Goal: Check status: Check status

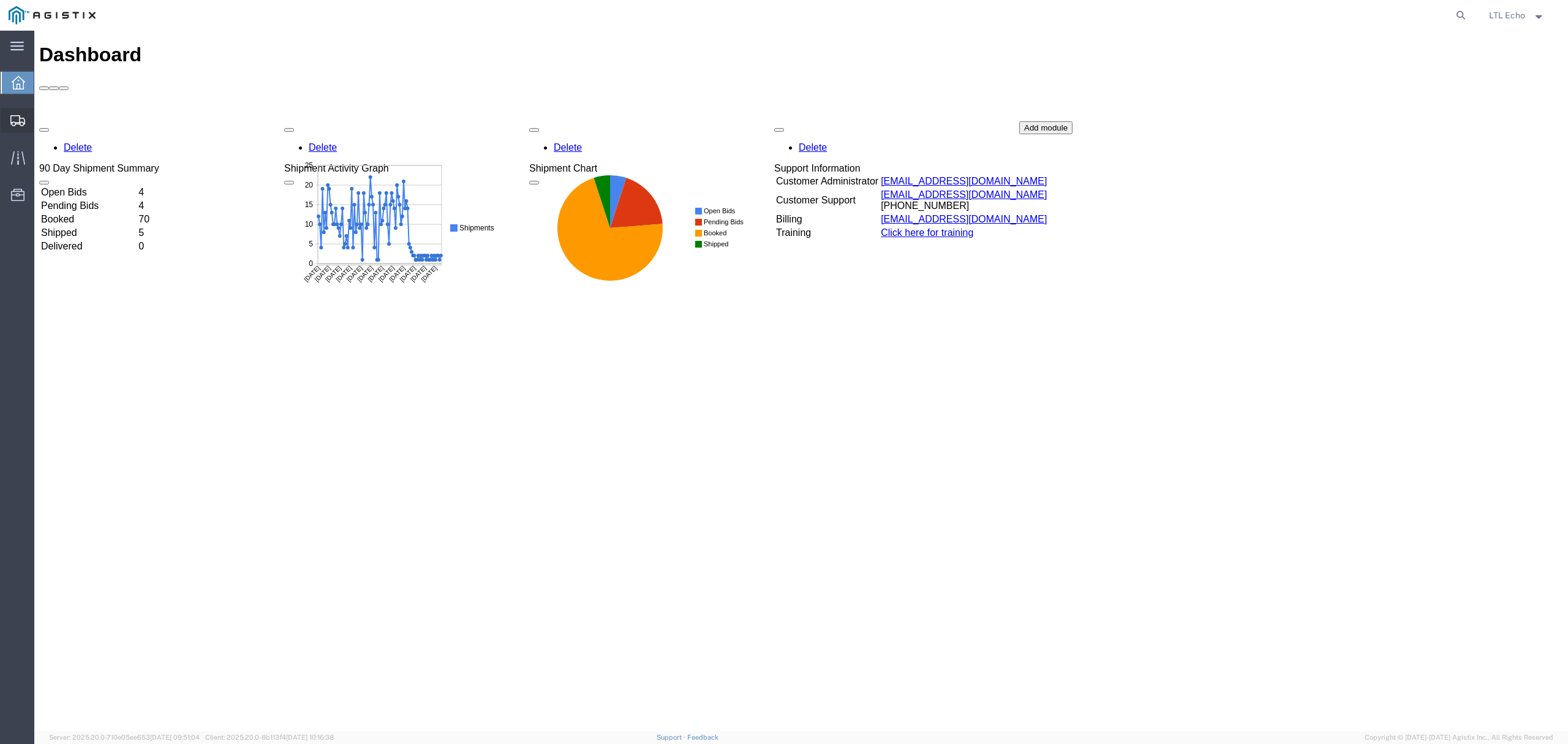
click at [18, 120] on icon at bounding box center [18, 120] width 15 height 11
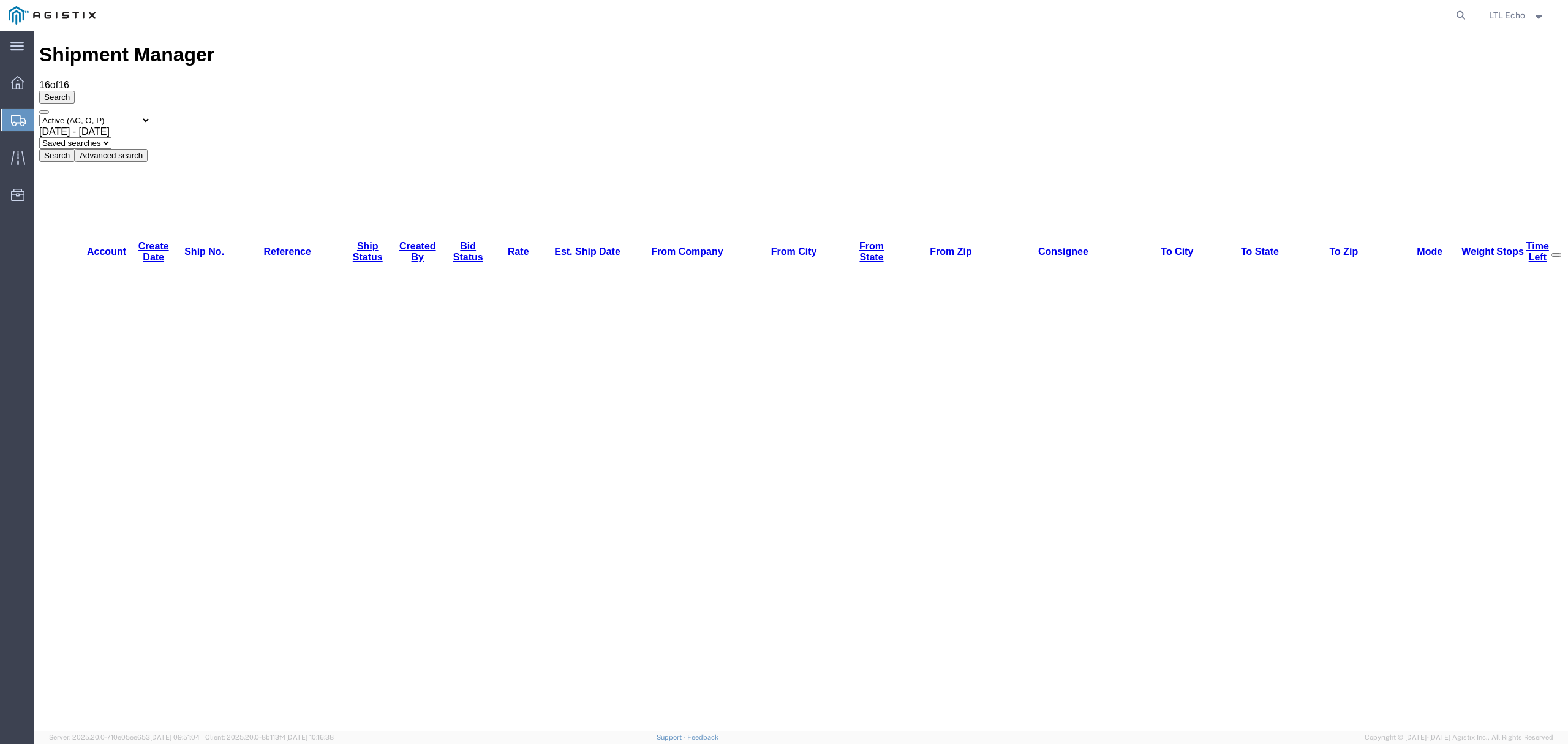
click at [111, 137] on select "Saved searches LKQ TL Lost PGW TL" at bounding box center [75, 142] width 72 height 11
select select "PGW TL"
click at [111, 137] on select "Saved searches LKQ TL Lost PGW TL" at bounding box center [75, 142] width 72 height 11
click at [1457, 13] on icon at bounding box center [1461, 16] width 18 height 18
click at [1436, 13] on input "search" at bounding box center [1265, 16] width 373 height 30
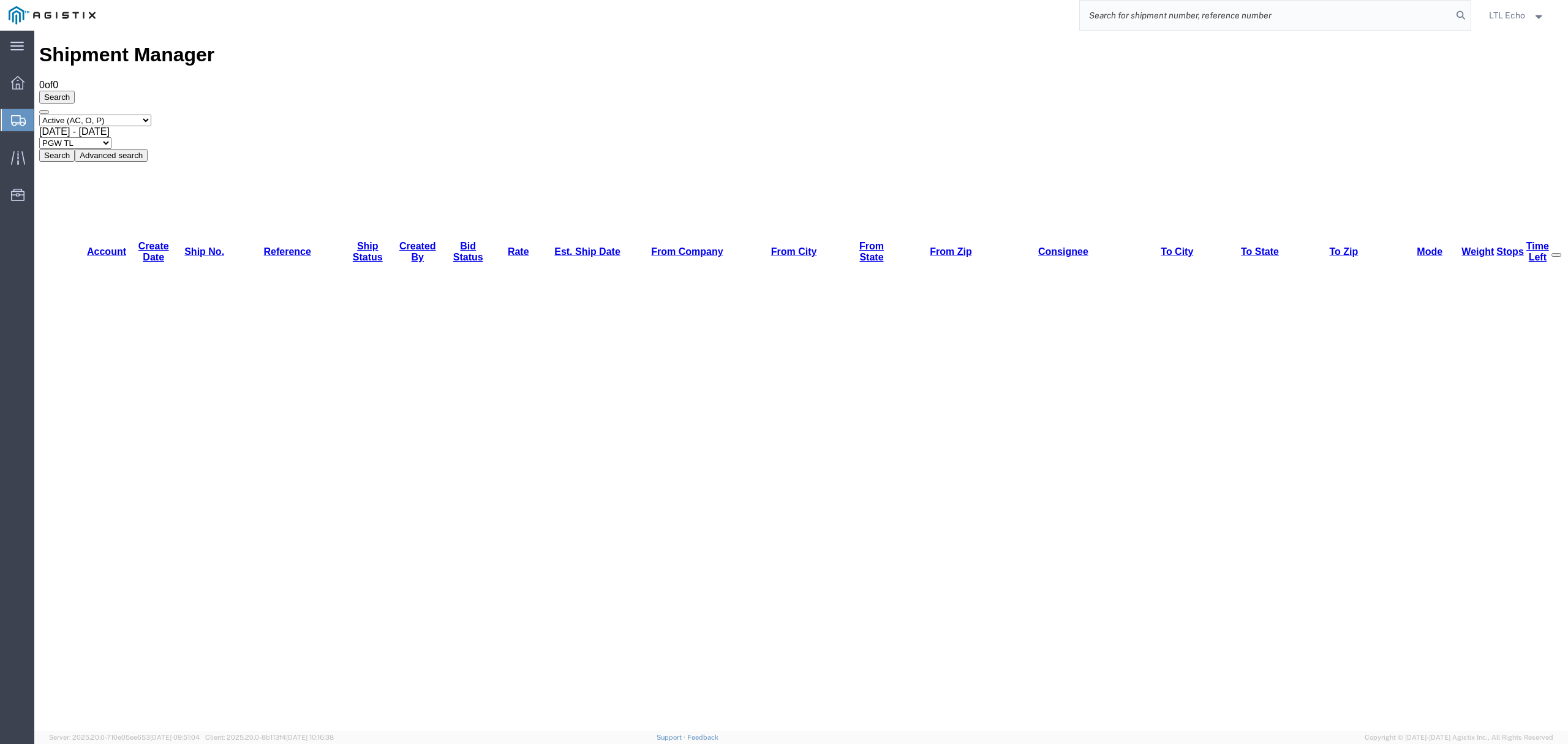
paste input "56994994"
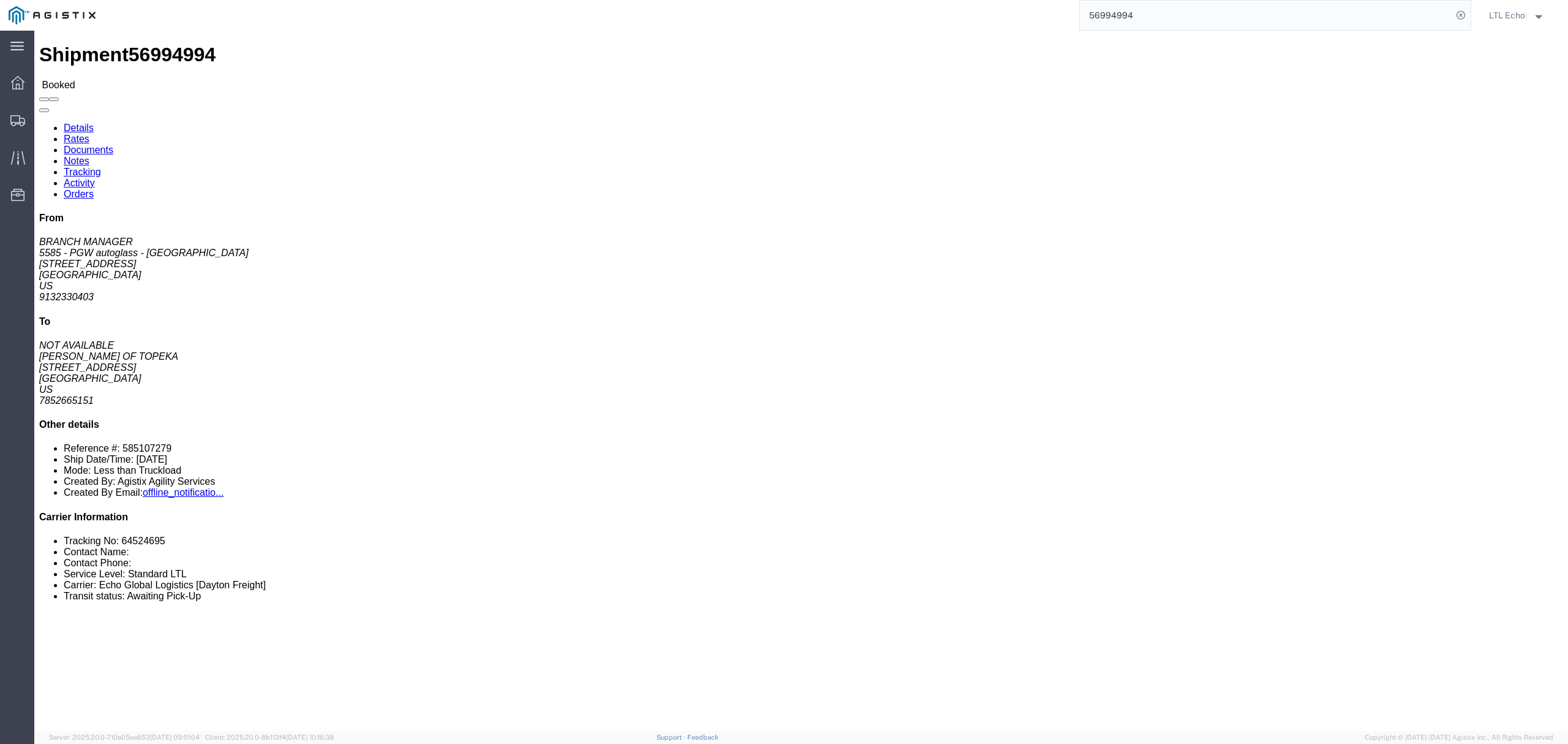
scroll to position [163, 0]
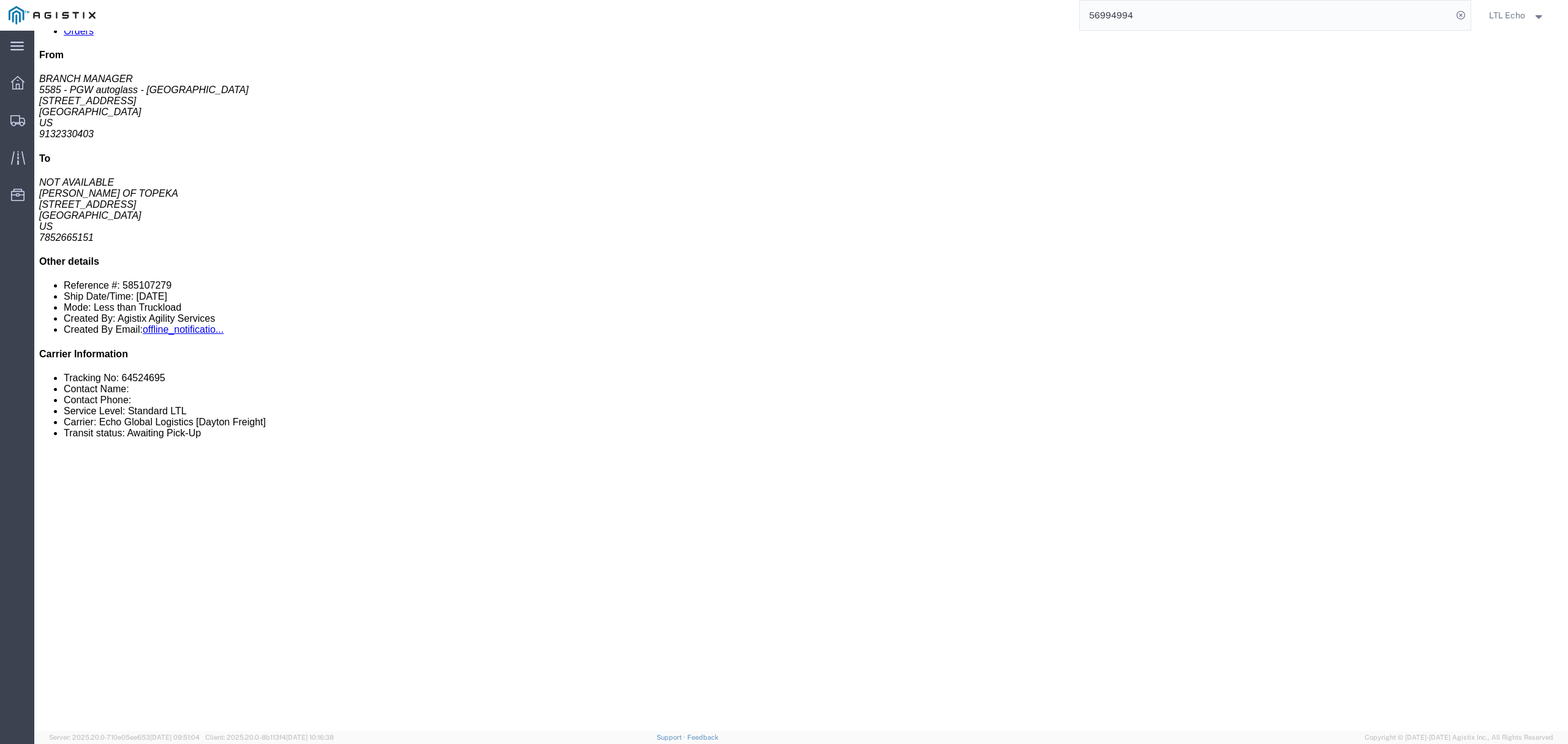
drag, startPoint x: 179, startPoint y: 566, endPoint x: 25, endPoint y: 571, distance: 154.1
click p "To: NSPARKMAN1@PGWAUTOGLASS.COM"
copy b "NSPARKMAN1@PGWAUTOGLASS.COM"
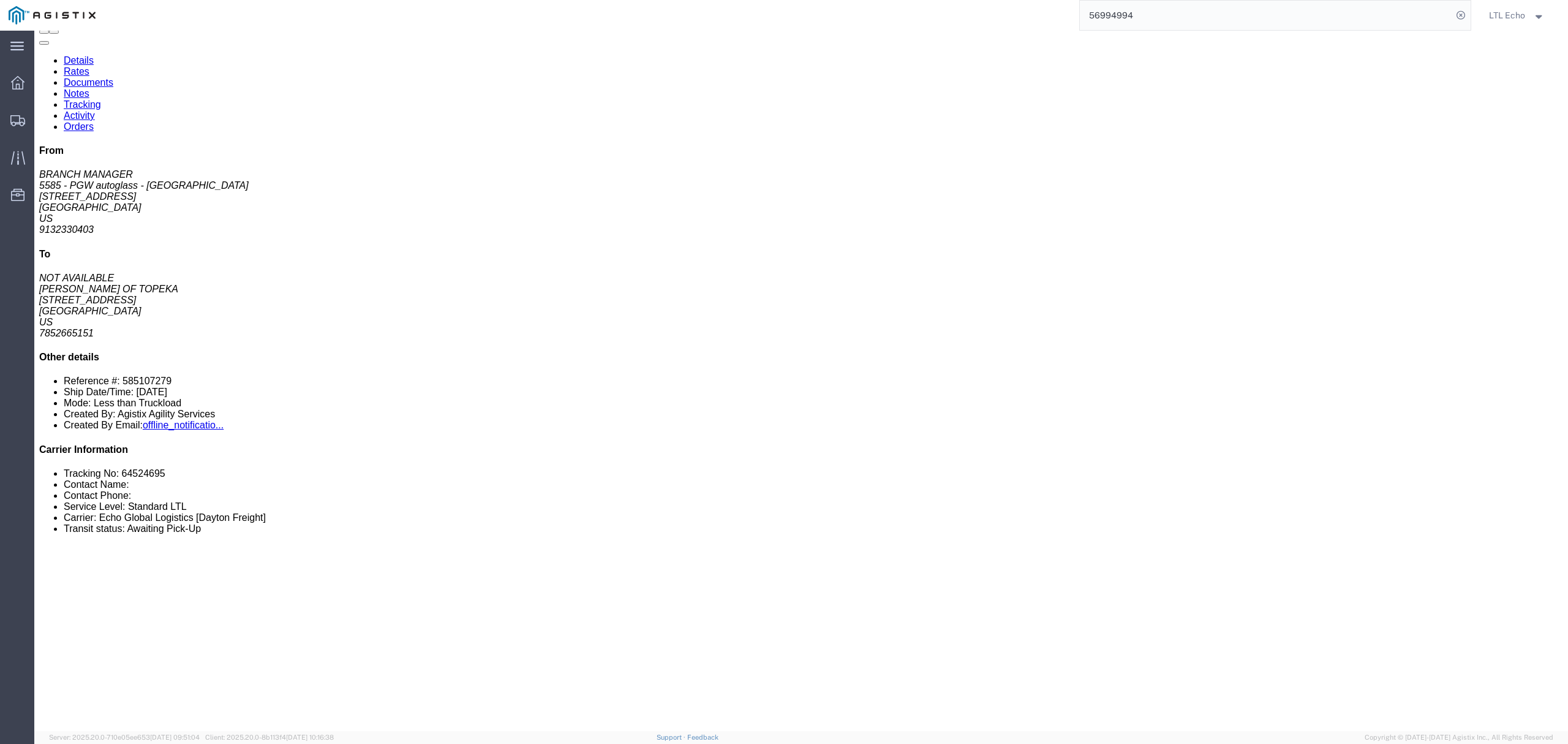
scroll to position [0, 0]
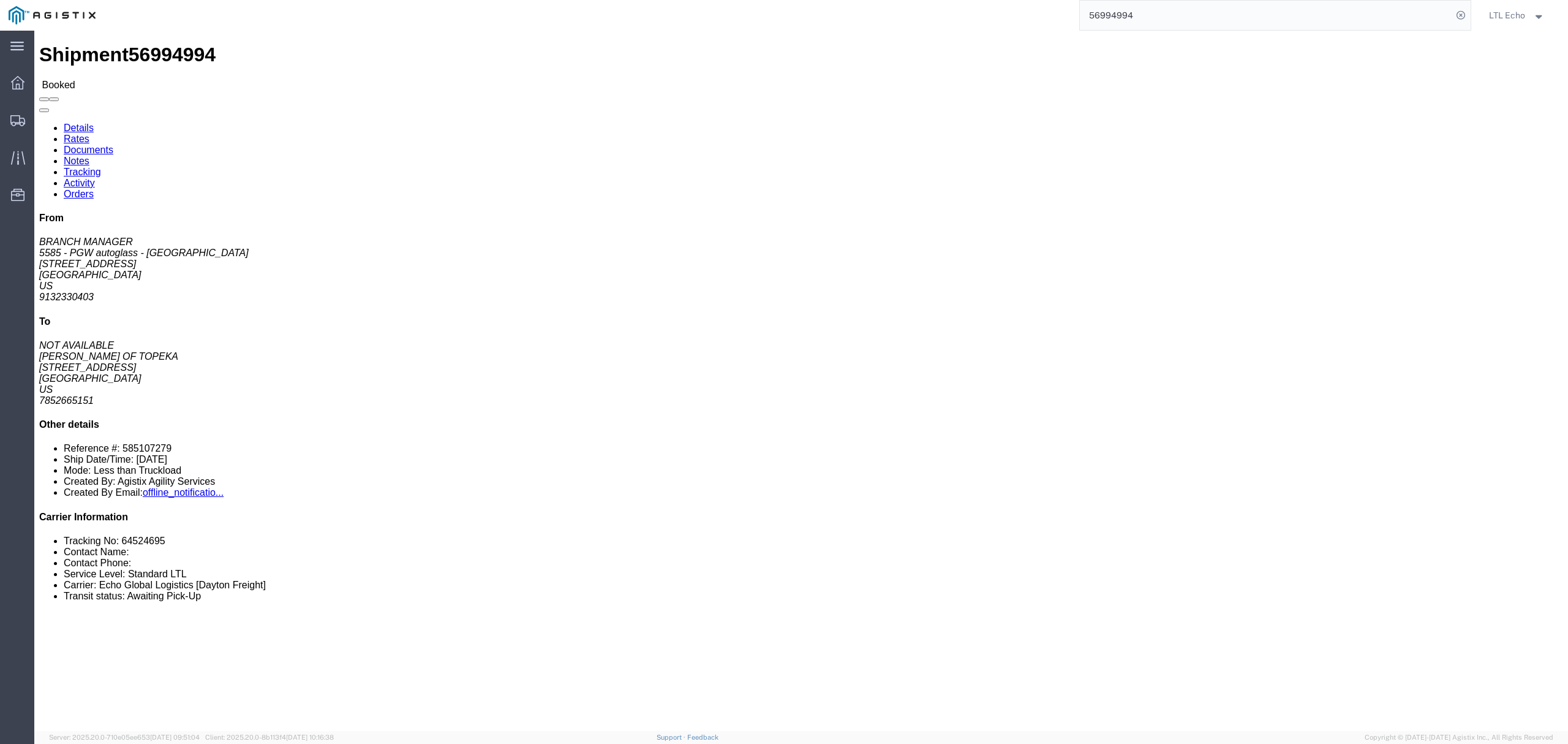
click address "5585 - PGW autoglass - Riverside (BRANCH MANAGER) 5585 4400 NW 41st Street Suit…"
copy address "9132330403"
drag, startPoint x: 135, startPoint y: 208, endPoint x: 11, endPoint y: 207, distance: 124.0
click div "Ship From 5585 - PGW autoglass - Riverside (BRANCH MANAGER) 5585 4400 NW 41st S…"
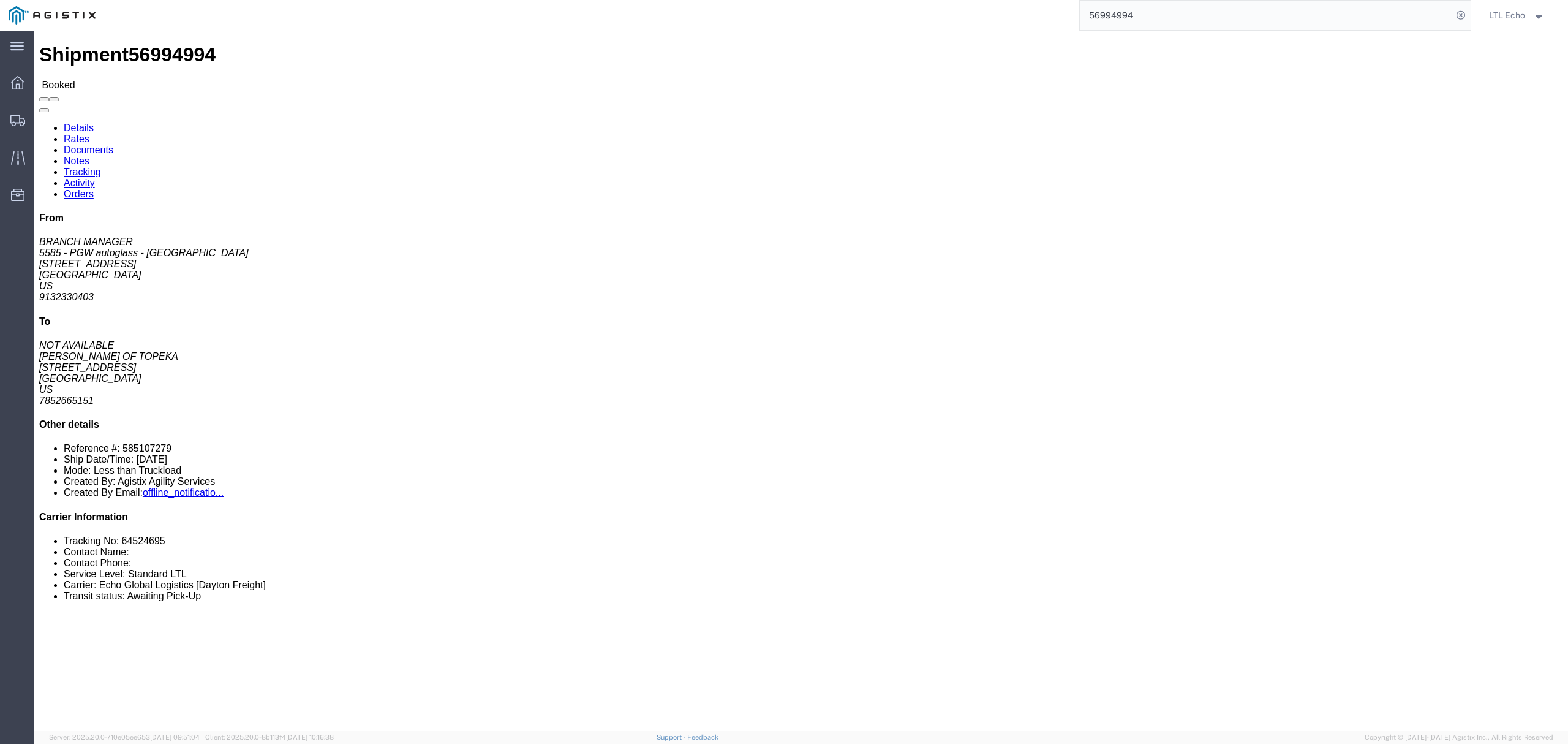
copy address "lkqsp_o_pm_5585@pgwag.com"
drag, startPoint x: 1091, startPoint y: 18, endPoint x: 994, endPoint y: 18, distance: 97.0
click at [998, 18] on div "56994994" at bounding box center [788, 15] width 1367 height 31
paste input "69259"
type input "56969259"
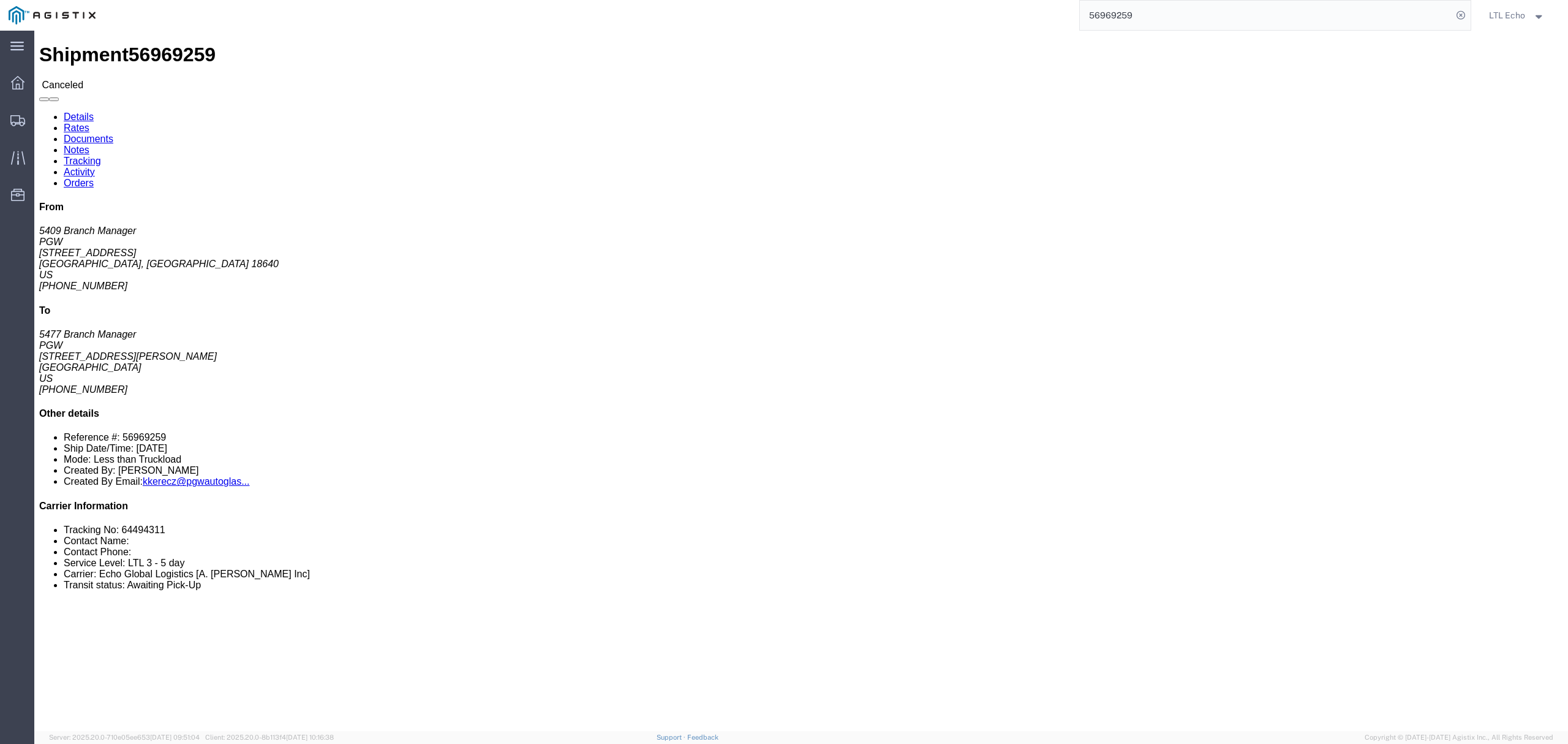
click li "Tracking No: 64494311"
copy li "64494311"
